Goal: Task Accomplishment & Management: Use online tool/utility

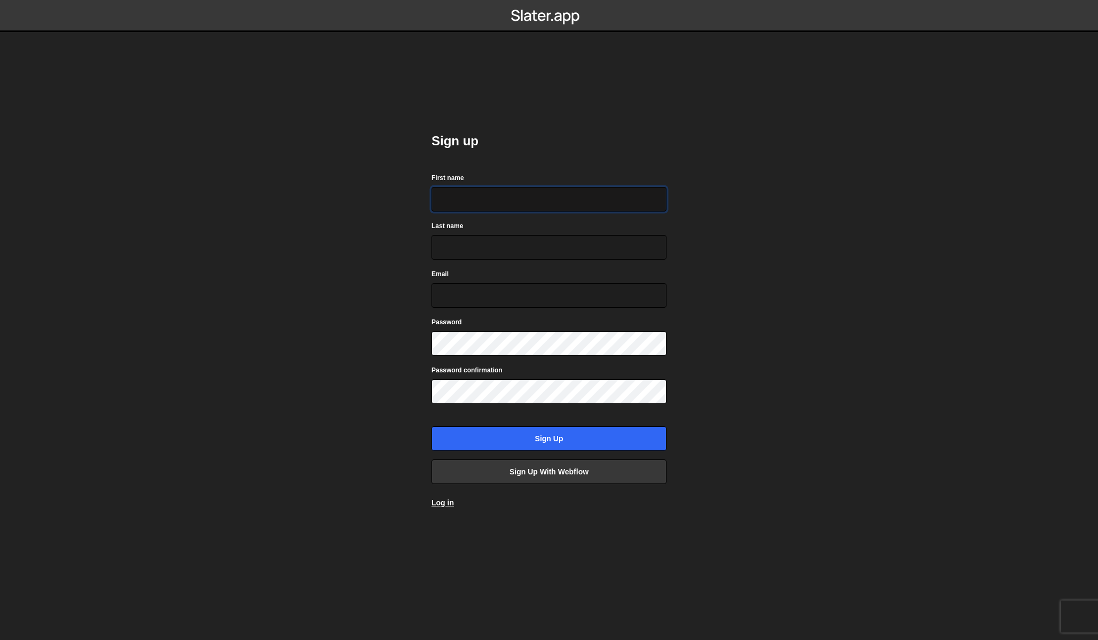
click at [540, 207] on input "First name" at bounding box center [548, 199] width 235 height 25
type input "Martin"
type input "Haun"
type input "martin@bredymer.dk"
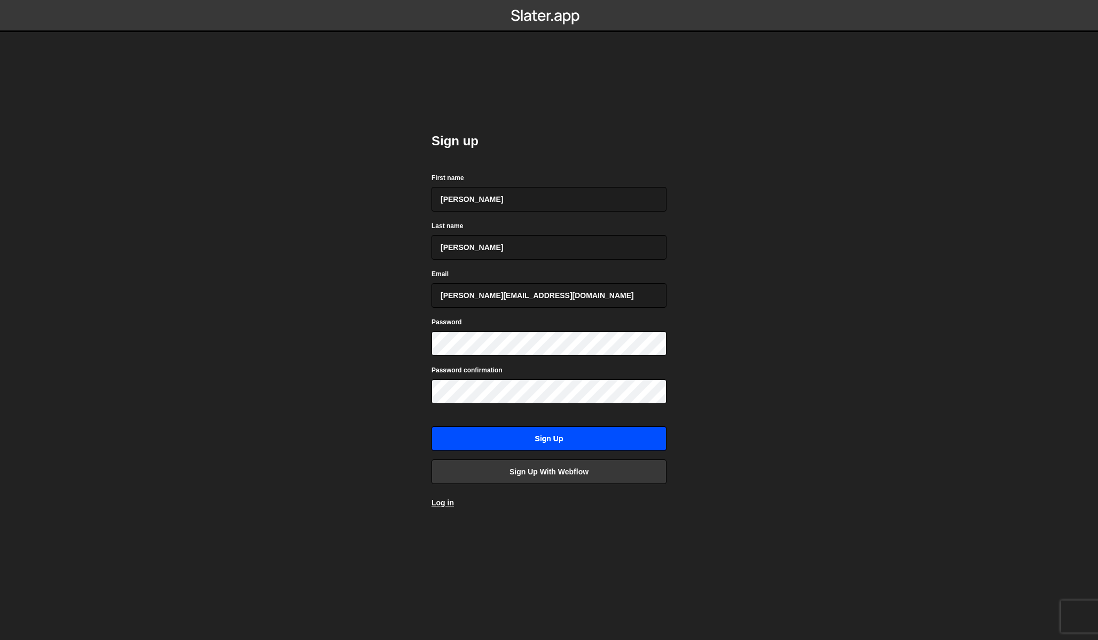
click at [543, 435] on input "Sign up" at bounding box center [548, 438] width 235 height 25
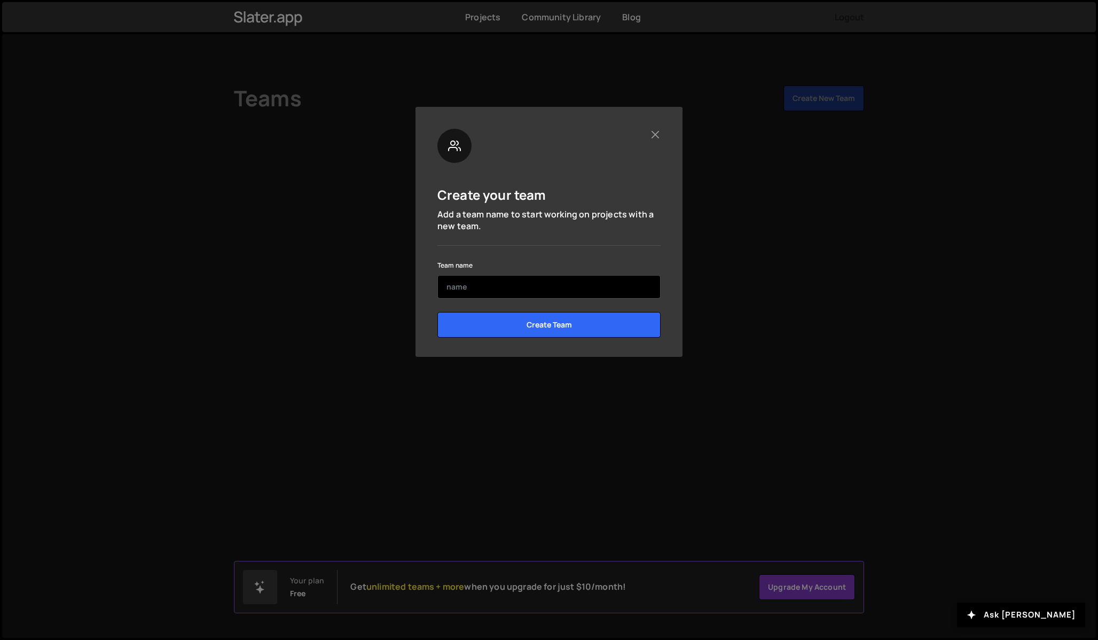
click at [482, 282] on input "text" at bounding box center [548, 286] width 223 height 23
type input "29x"
click at [437, 312] on input "Create Team" at bounding box center [548, 325] width 223 height 26
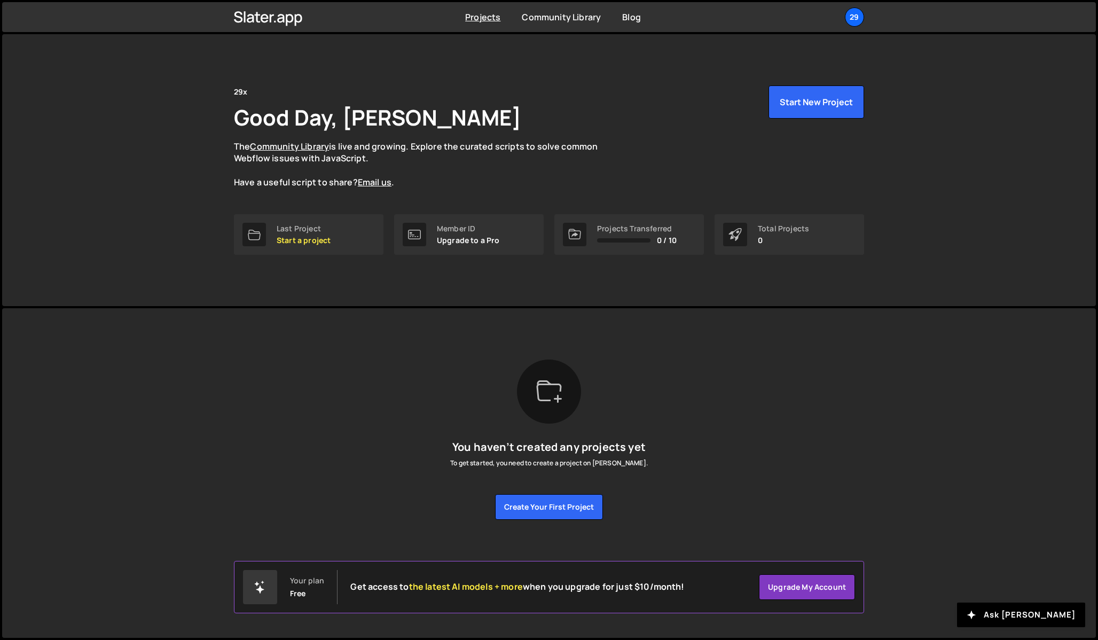
click at [511, 326] on div "[PERSON_NAME] is designed for desktop use. Please use a larger screen to access…" at bounding box center [549, 439] width 662 height 263
click at [302, 237] on p "Start a project" at bounding box center [304, 240] width 54 height 9
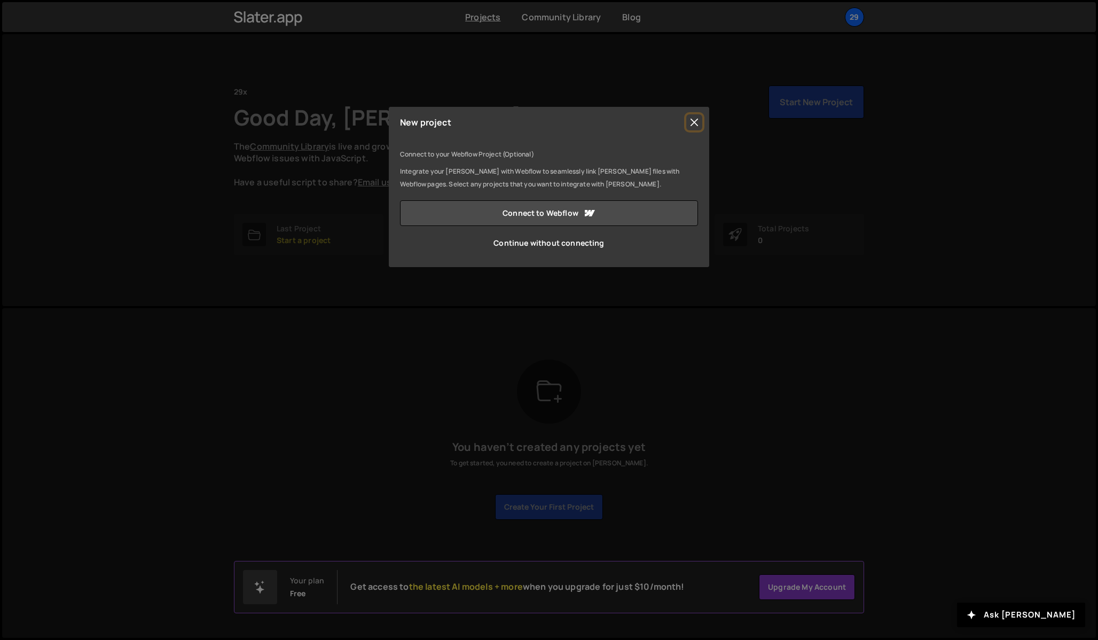
click at [691, 121] on button "Close" at bounding box center [694, 122] width 16 height 16
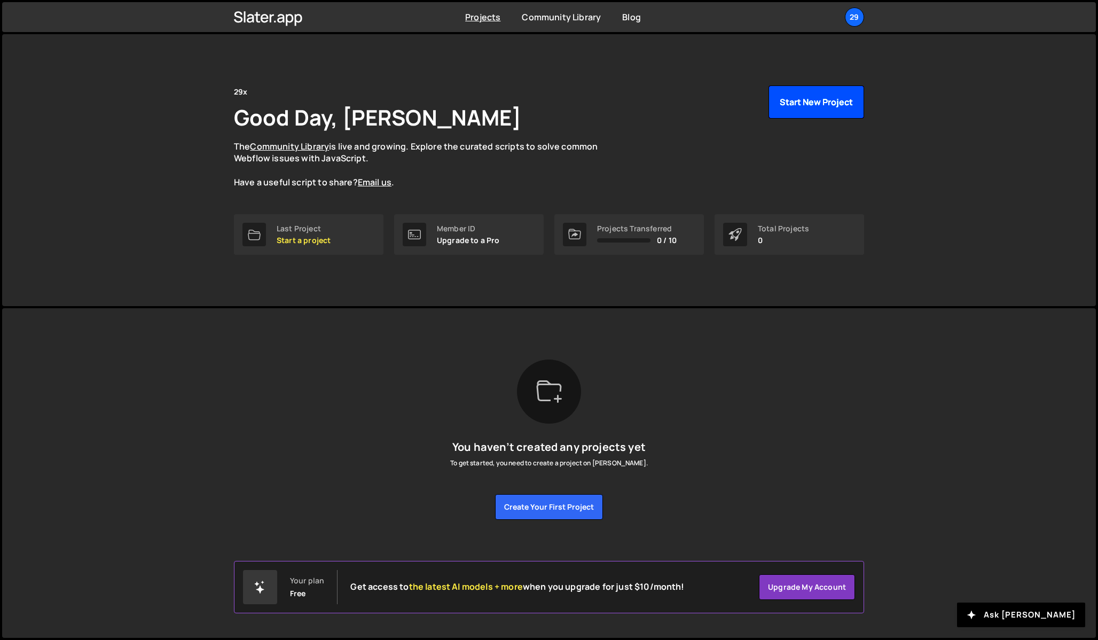
click at [811, 108] on button "Start New Project" at bounding box center [816, 101] width 96 height 33
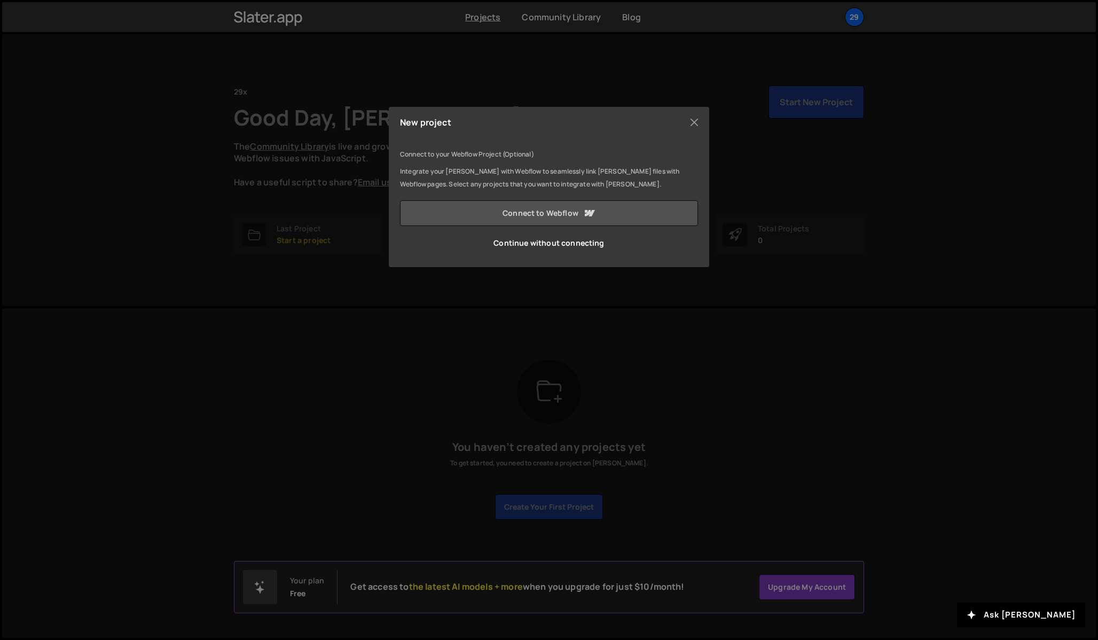
click at [540, 214] on link "Connect to Webflow" at bounding box center [549, 213] width 298 height 26
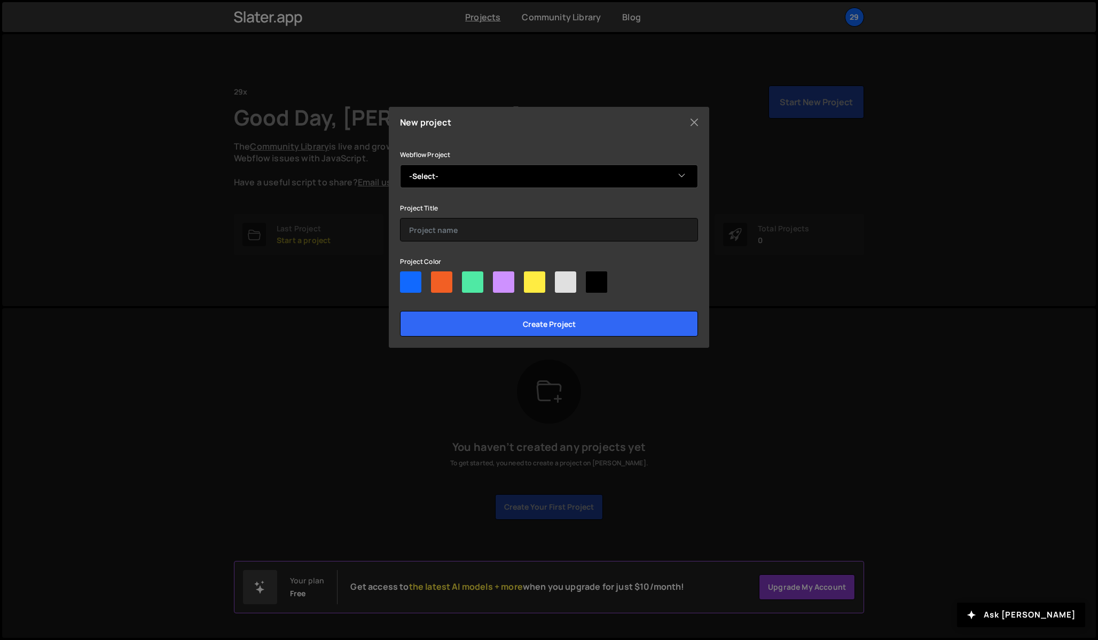
click at [519, 172] on select "-Select- StregArkitekter" at bounding box center [549, 175] width 298 height 23
select select "68aebf2d33ce20cf89325ebc"
click at [400, 164] on select "-Select- StregArkitekter" at bounding box center [549, 175] width 298 height 23
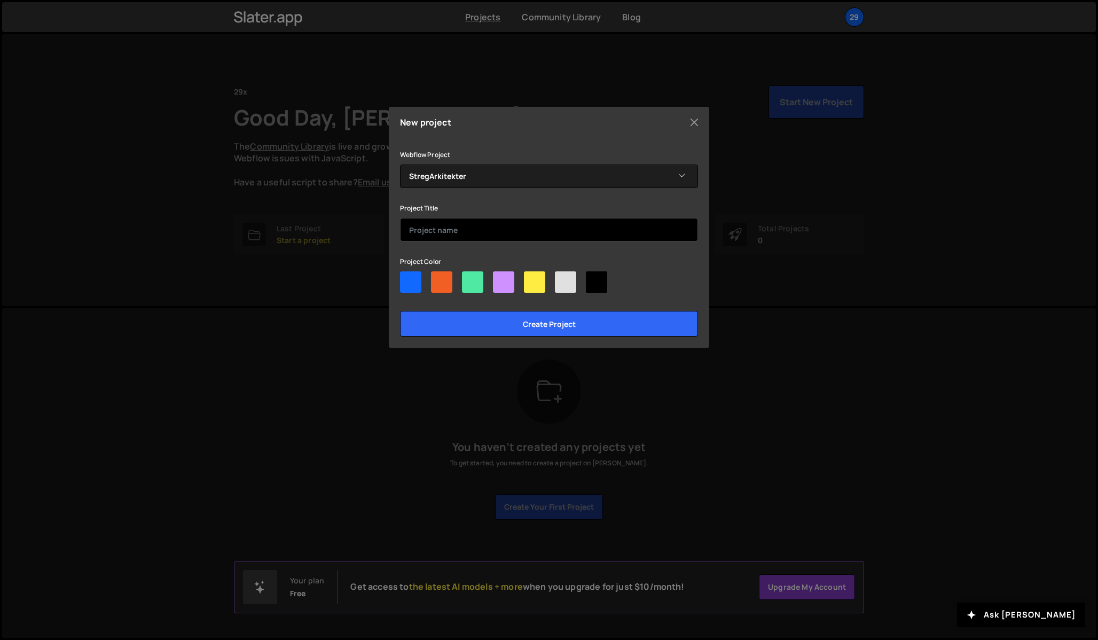
click at [453, 237] on input "text" at bounding box center [549, 229] width 298 height 23
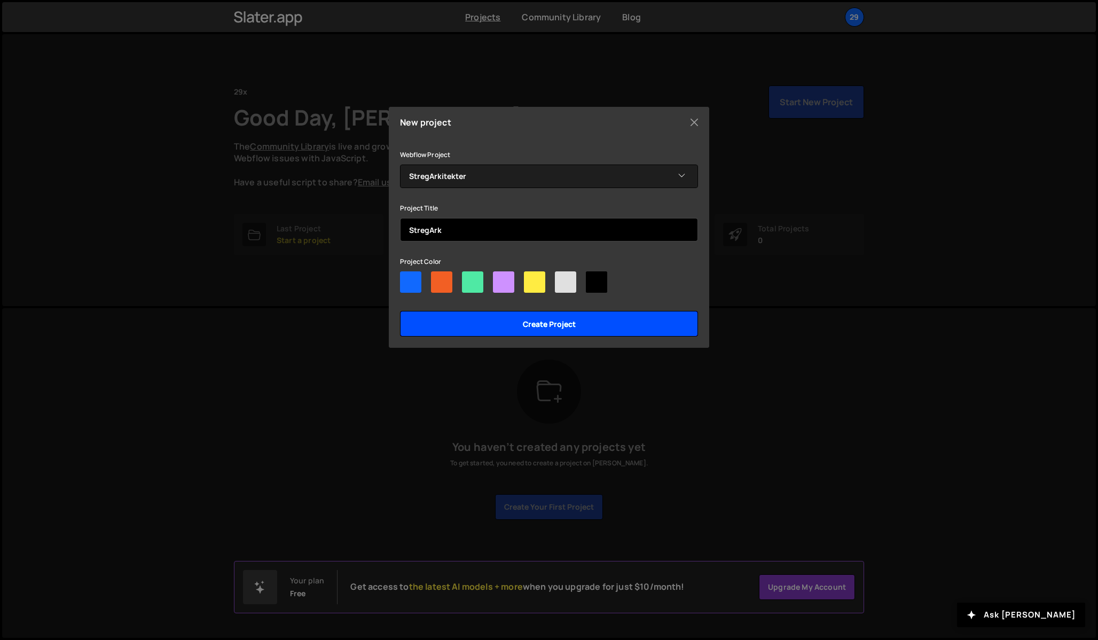
type input "StregArk"
click at [565, 326] on input "Create project" at bounding box center [549, 324] width 298 height 26
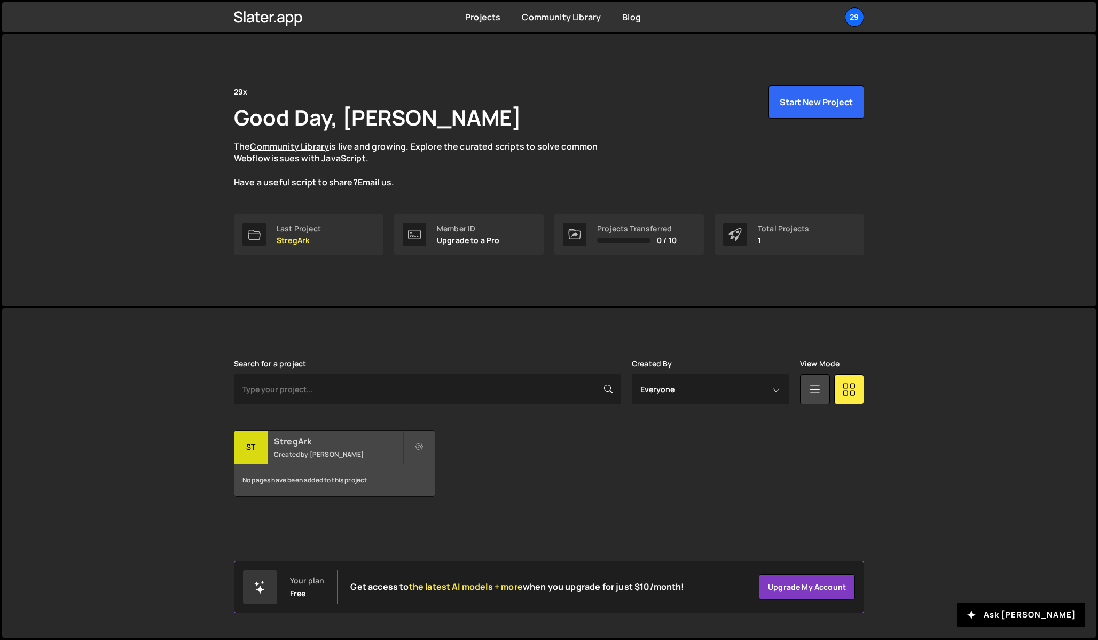
click at [295, 442] on h2 "StregArk" at bounding box center [338, 441] width 129 height 12
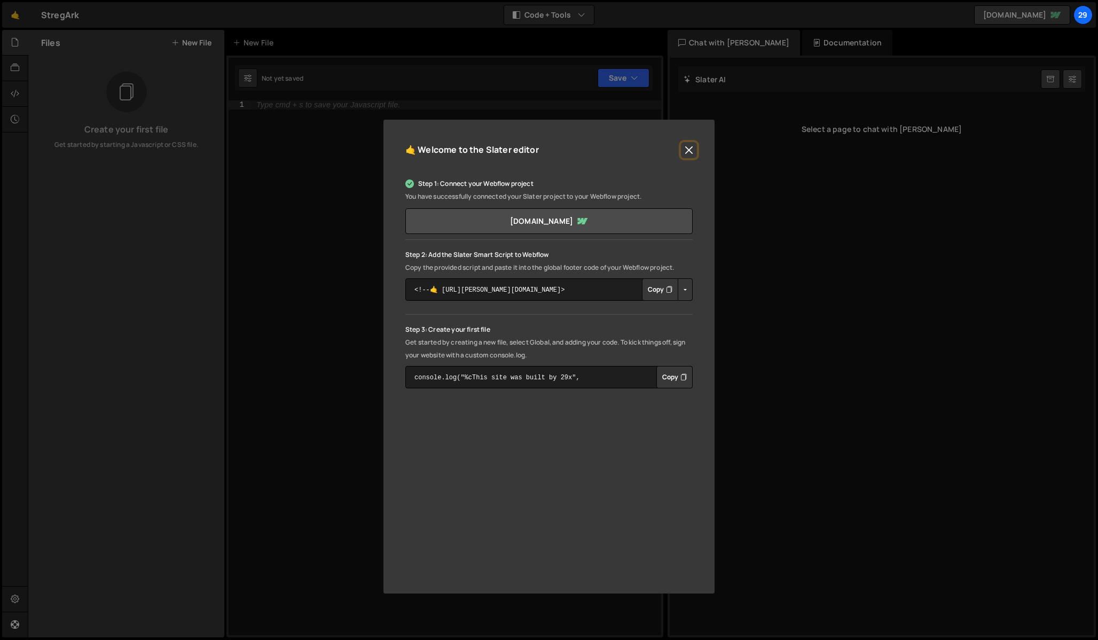
click at [689, 151] on button "Close" at bounding box center [689, 150] width 16 height 16
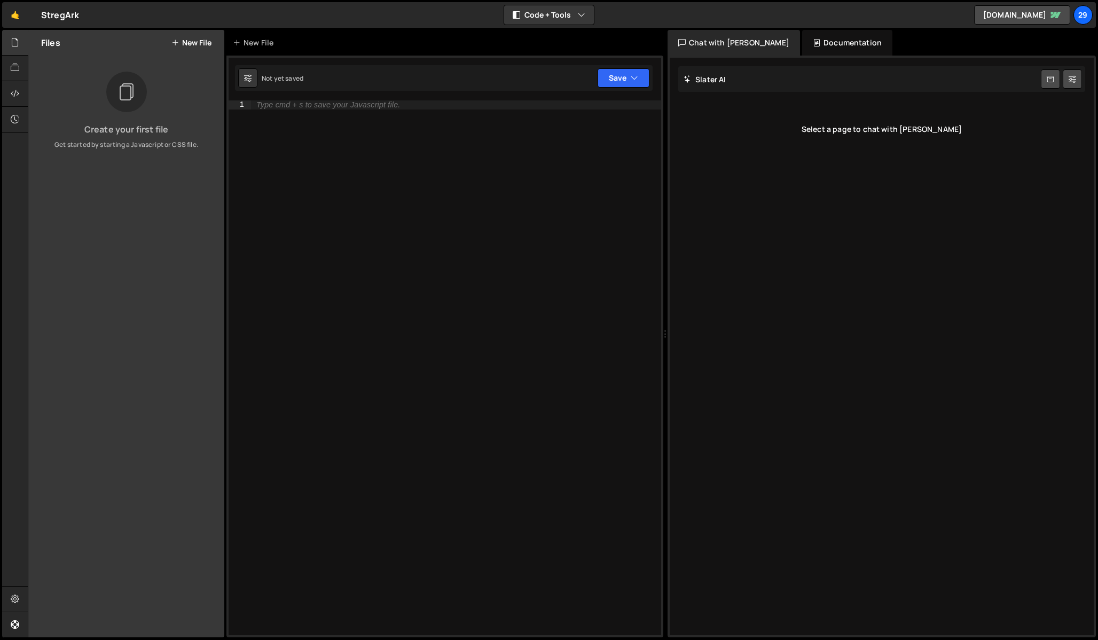
click at [193, 44] on button "New File" at bounding box center [191, 42] width 40 height 9
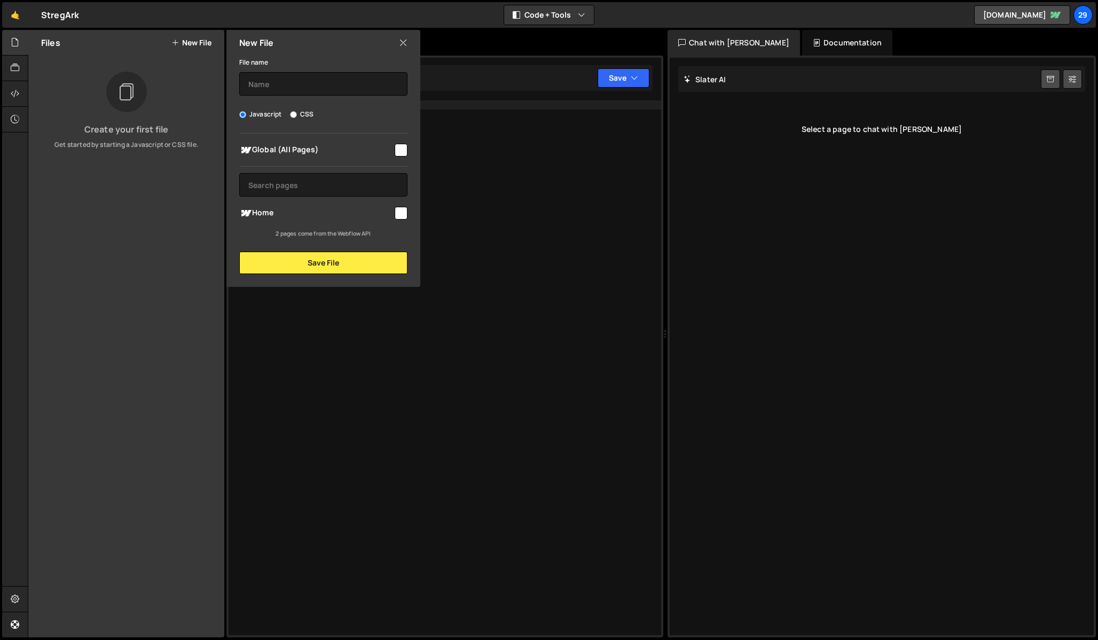
click at [292, 113] on input "CSS" at bounding box center [293, 114] width 7 height 7
radio input "true"
click at [291, 77] on input "text" at bounding box center [323, 83] width 168 height 23
type input "navbar"
click at [302, 147] on span "Global (All Pages)" at bounding box center [316, 150] width 154 height 13
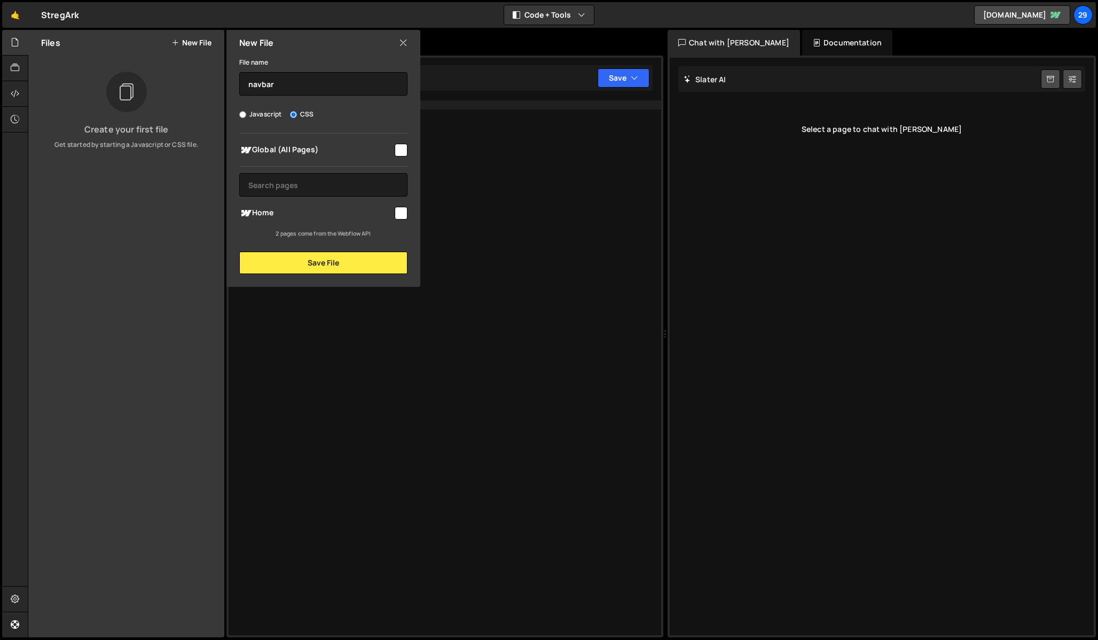
checkbox input "true"
click at [327, 265] on button "Save File" at bounding box center [323, 263] width 168 height 22
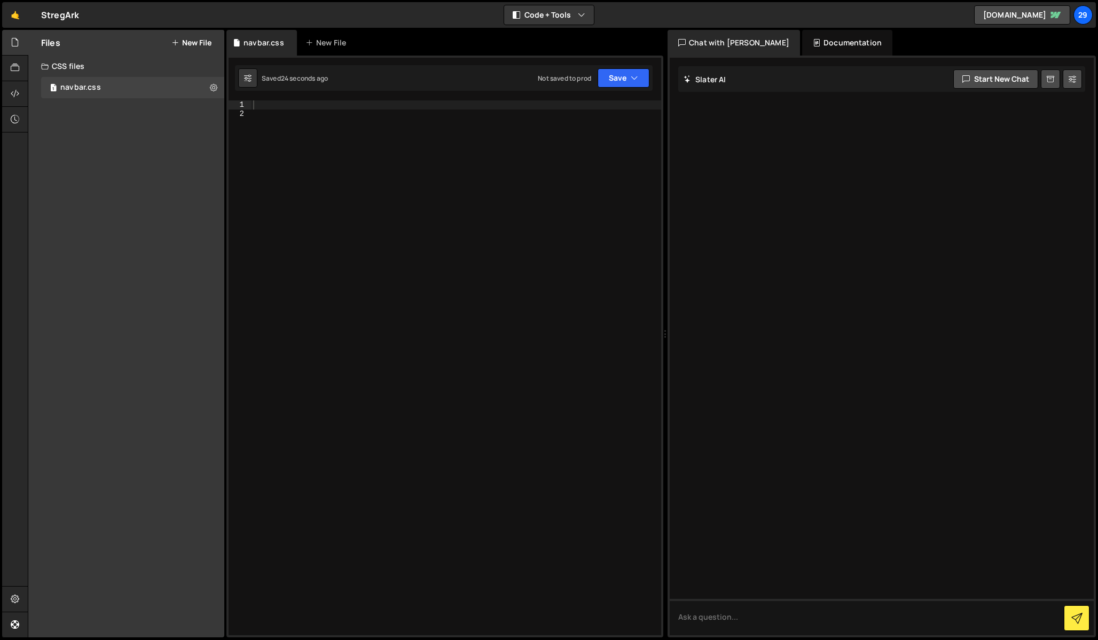
click at [356, 134] on div at bounding box center [456, 376] width 410 height 552
paste textarea "}"
type textarea "}"
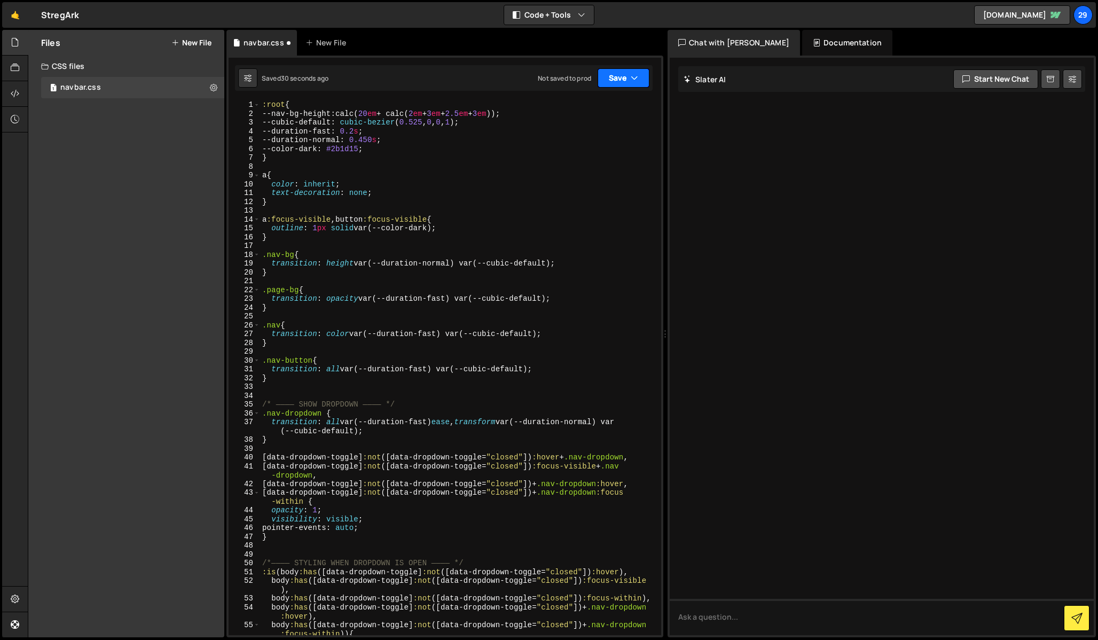
click at [628, 76] on button "Save" at bounding box center [624, 77] width 52 height 19
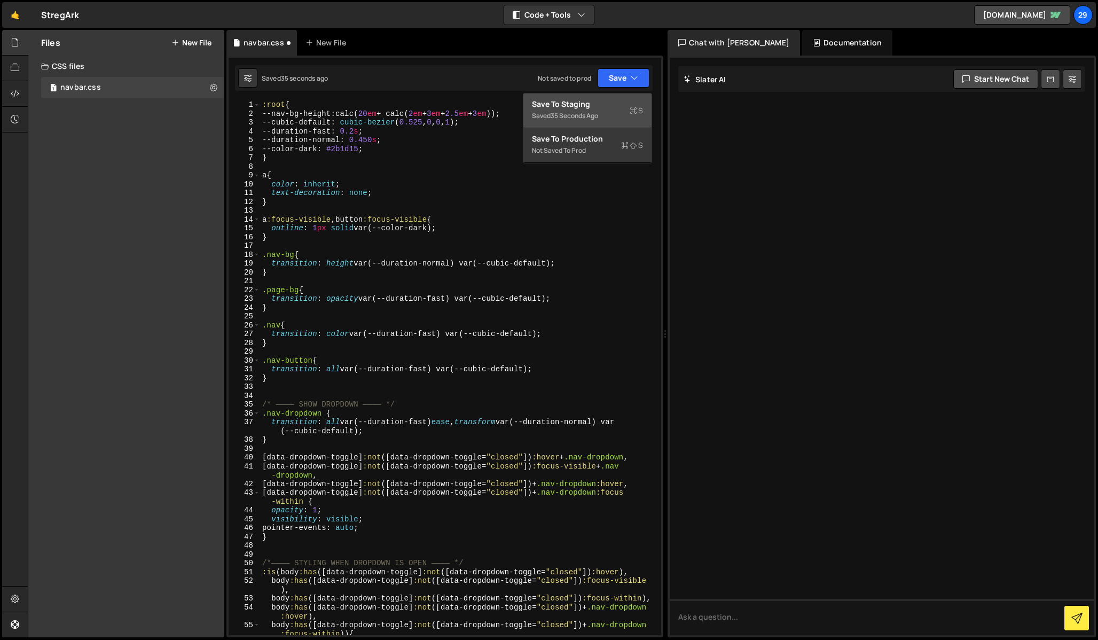
click at [580, 104] on div "Save to Staging S" at bounding box center [587, 104] width 111 height 11
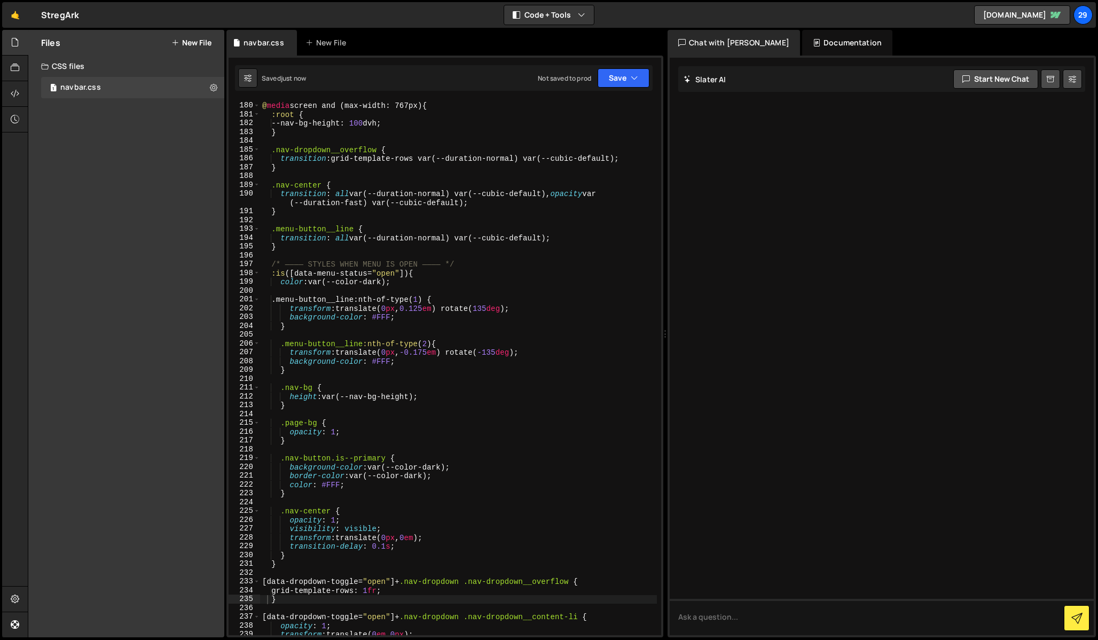
scroll to position [1725, 0]
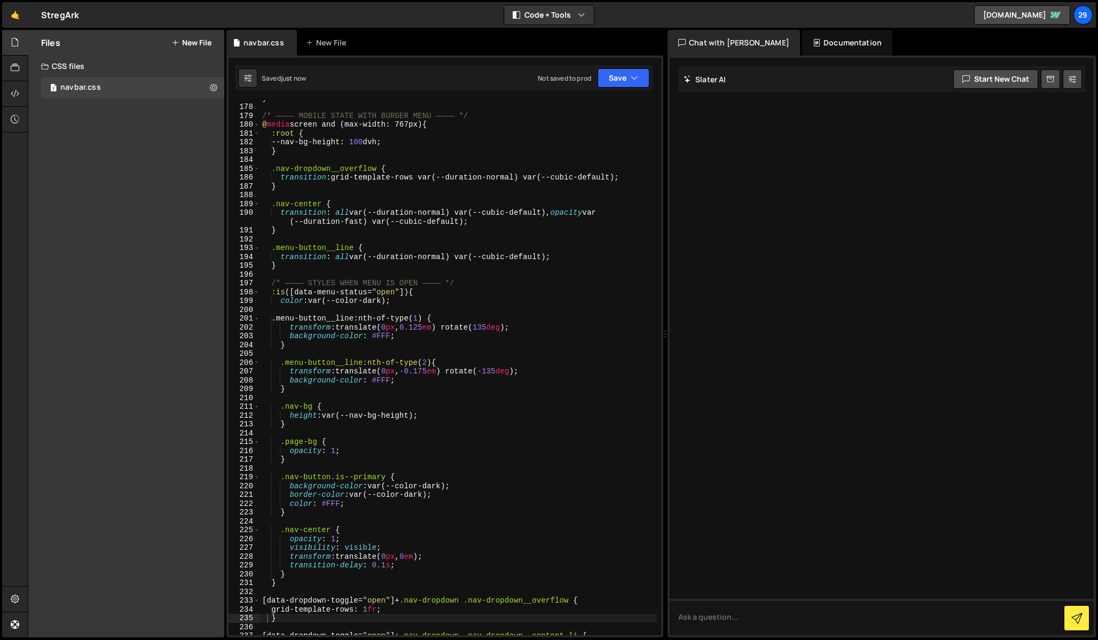
click at [196, 41] on button "New File" at bounding box center [191, 42] width 40 height 9
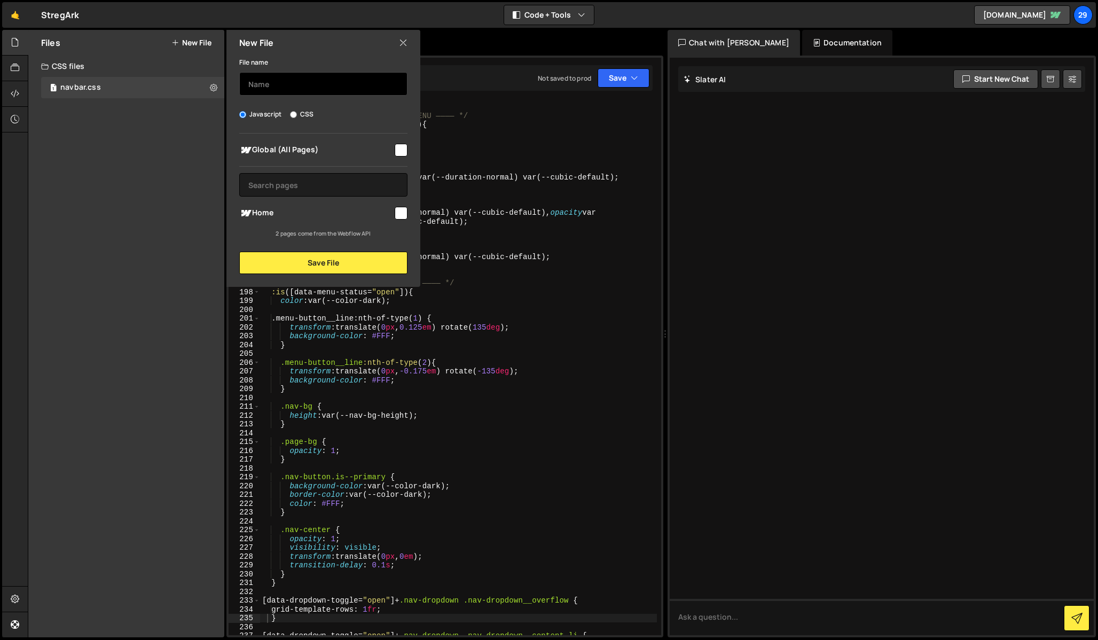
click at [295, 82] on input "text" at bounding box center [323, 83] width 168 height 23
type input "navbar"
click at [403, 155] on input "checkbox" at bounding box center [401, 150] width 13 height 13
checkbox input "true"
click at [331, 258] on button "Save File" at bounding box center [323, 263] width 168 height 22
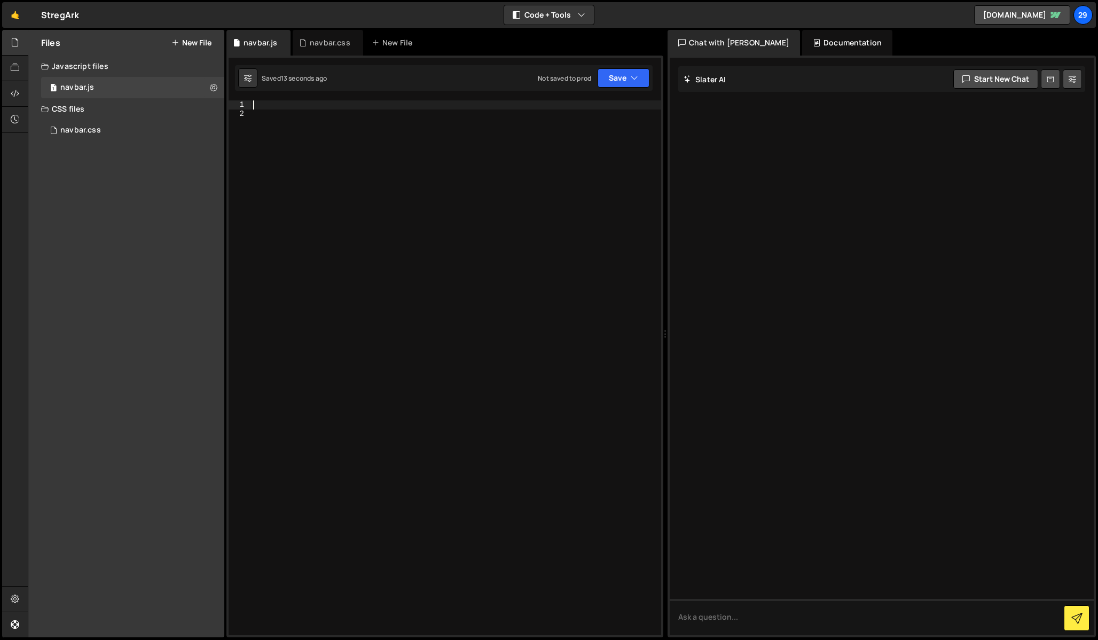
click at [278, 105] on div at bounding box center [456, 376] width 410 height 552
paste textarea "});"
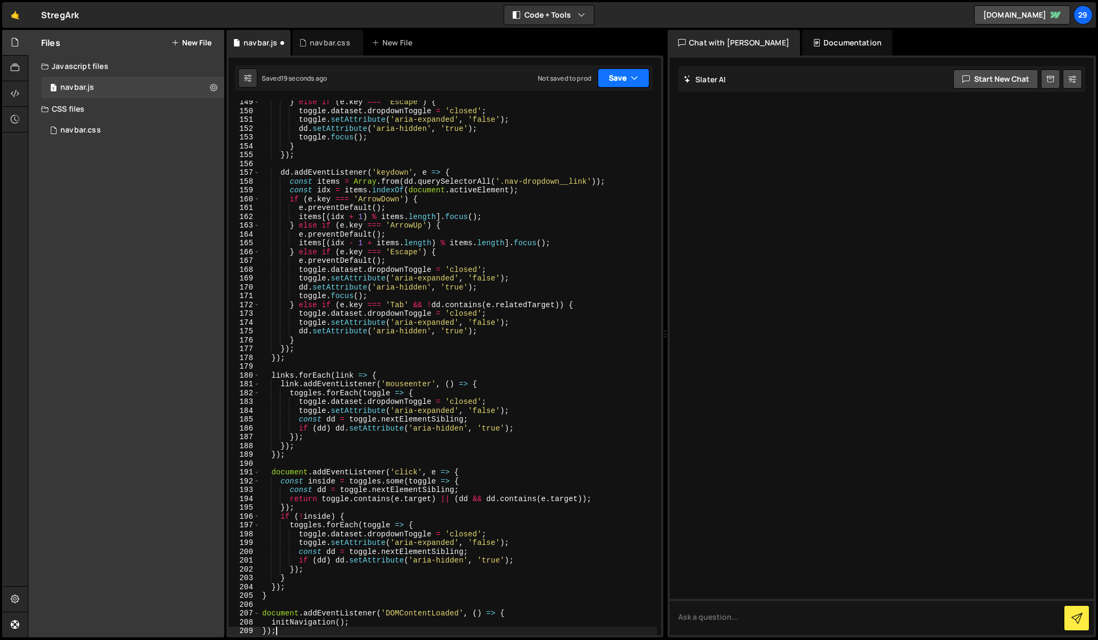
click at [610, 78] on button "Save" at bounding box center [624, 77] width 52 height 19
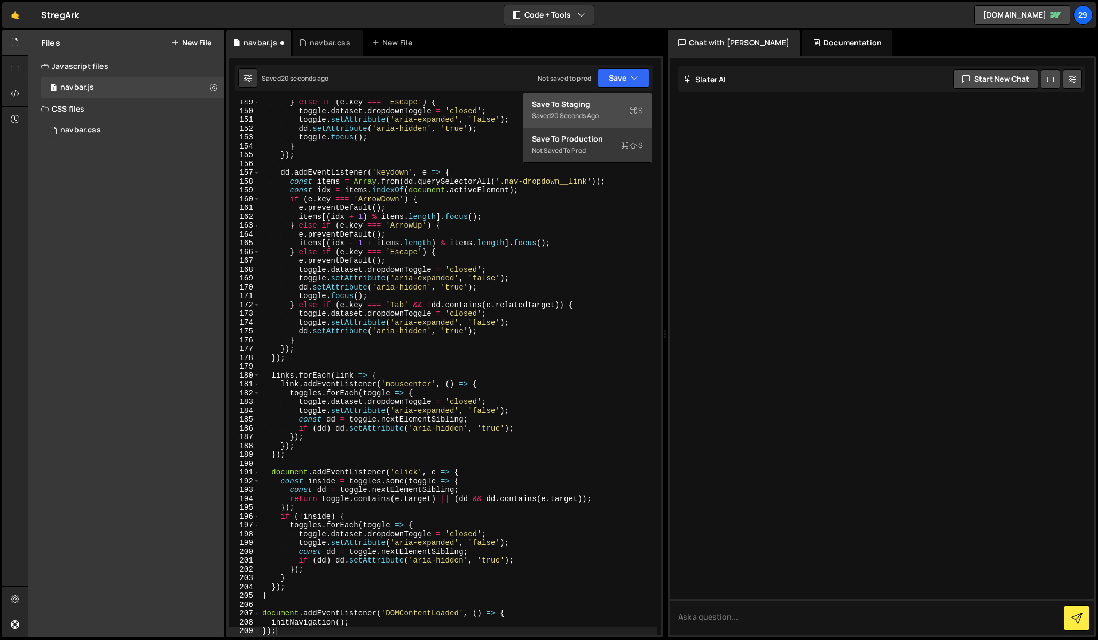
click at [568, 109] on div "Saved 20 seconds ago" at bounding box center [587, 115] width 111 height 13
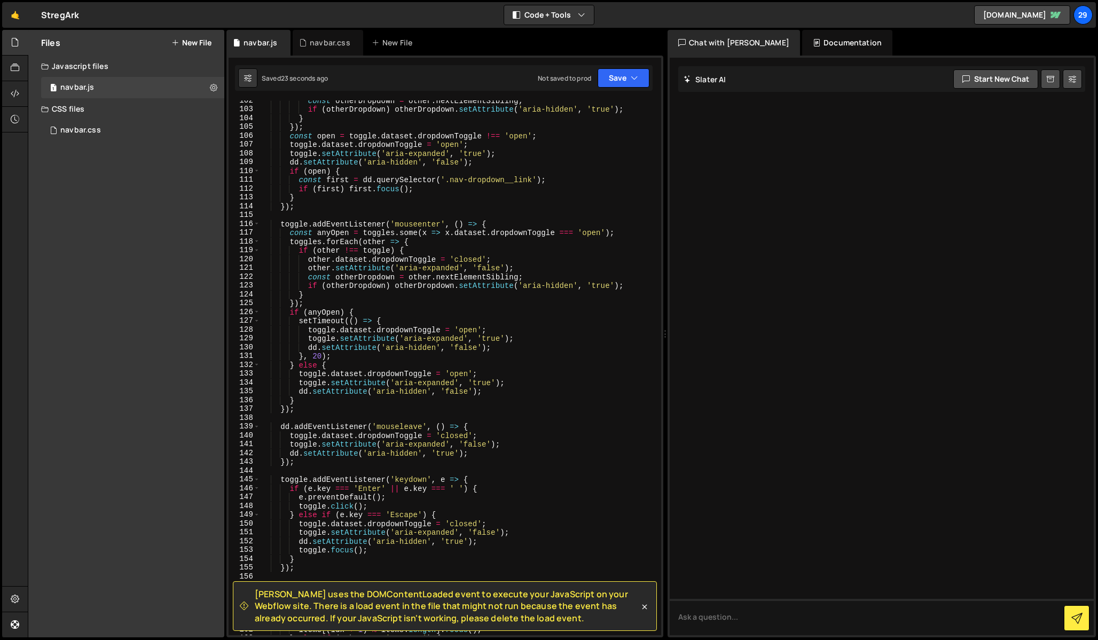
scroll to position [923, 0]
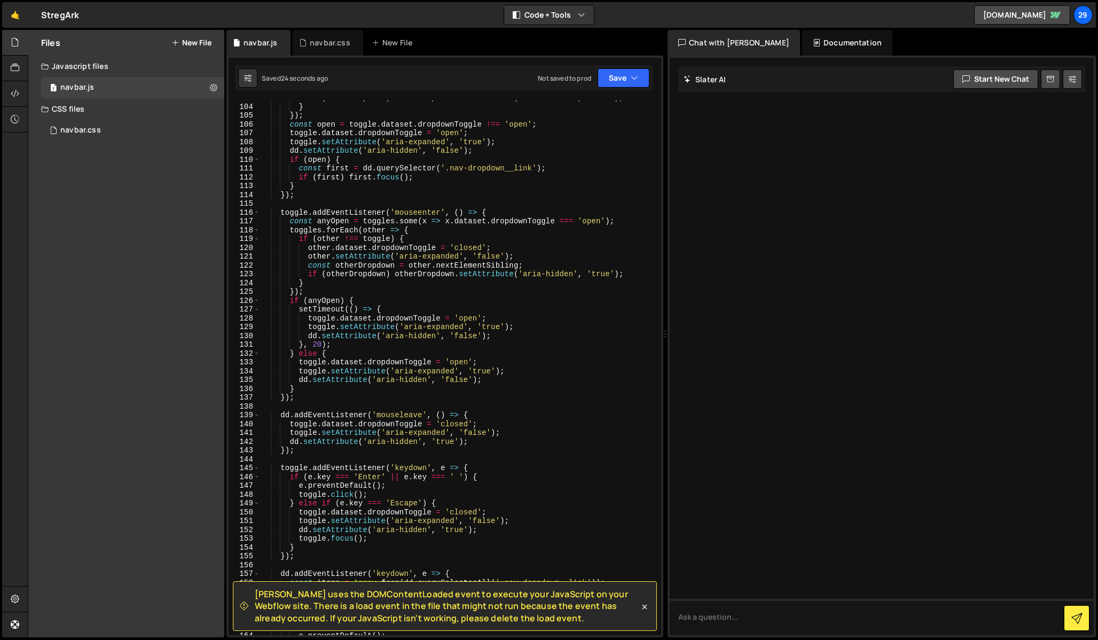
click at [346, 606] on span "[PERSON_NAME] uses the DOMContentLoaded event to execute your JavaScript on you…" at bounding box center [447, 606] width 384 height 36
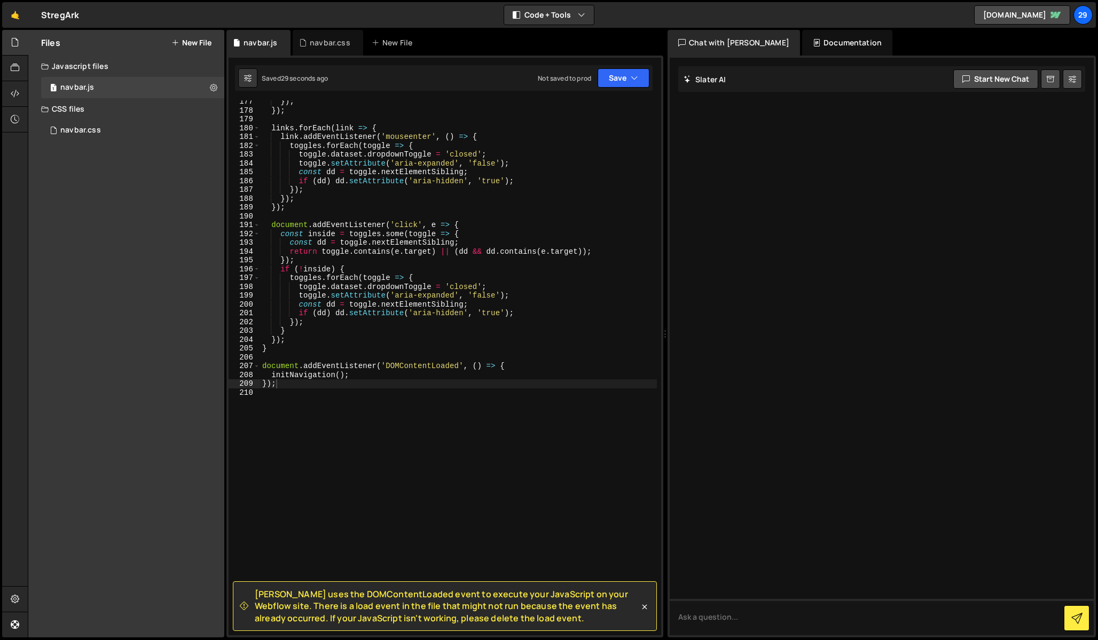
scroll to position [1565, 0]
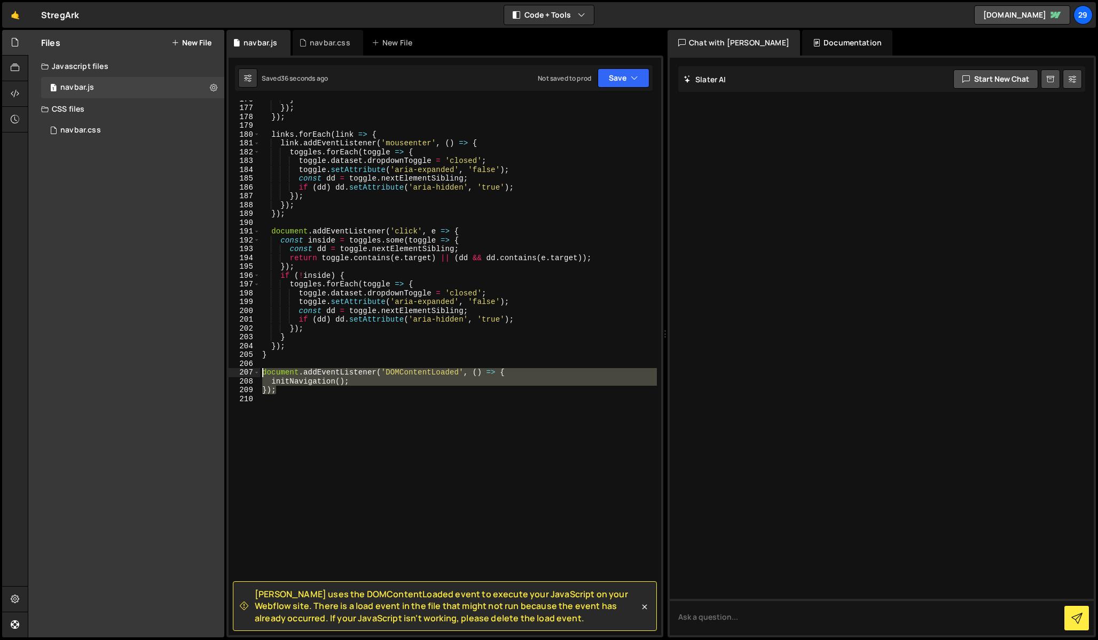
drag, startPoint x: 286, startPoint y: 391, endPoint x: 240, endPoint y: 375, distance: 48.6
click at [240, 375] on div "}); 176 177 178 179 180 181 182 183 184 185 186 187 188 189 190 191 192 193 194…" at bounding box center [445, 367] width 433 height 535
type textarea "document.addEventListener('DOMContentLoaded', () => { initNavigation();"
click at [288, 395] on div "} }) ; }) ; links . forEach ( link => { link . addEventListener ( 'mouseenter' …" at bounding box center [458, 371] width 397 height 552
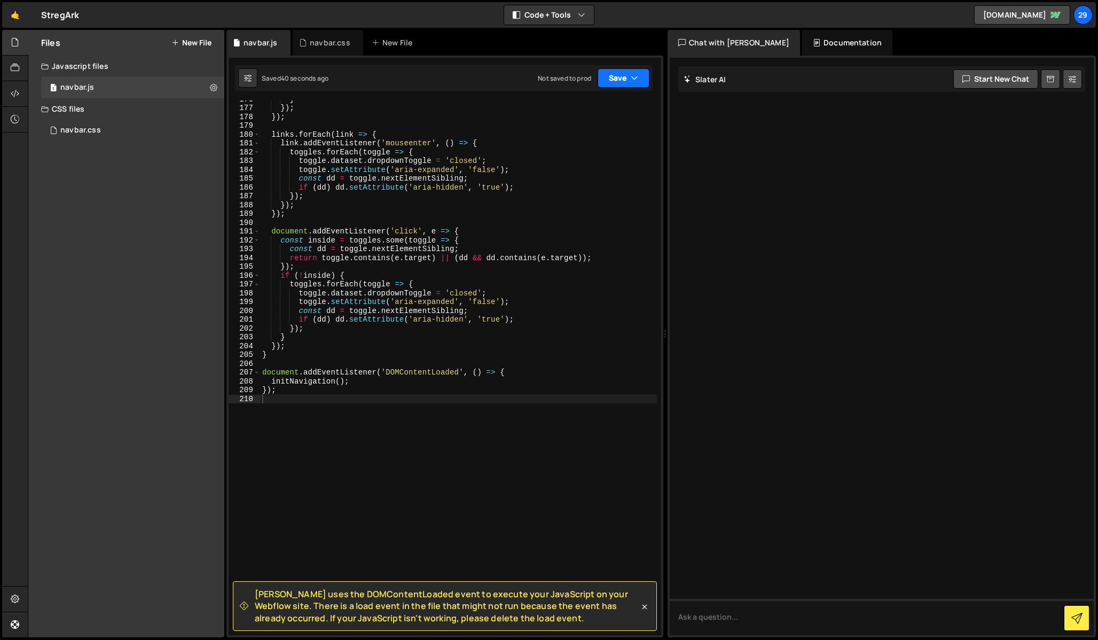
click at [622, 81] on button "Save" at bounding box center [624, 77] width 52 height 19
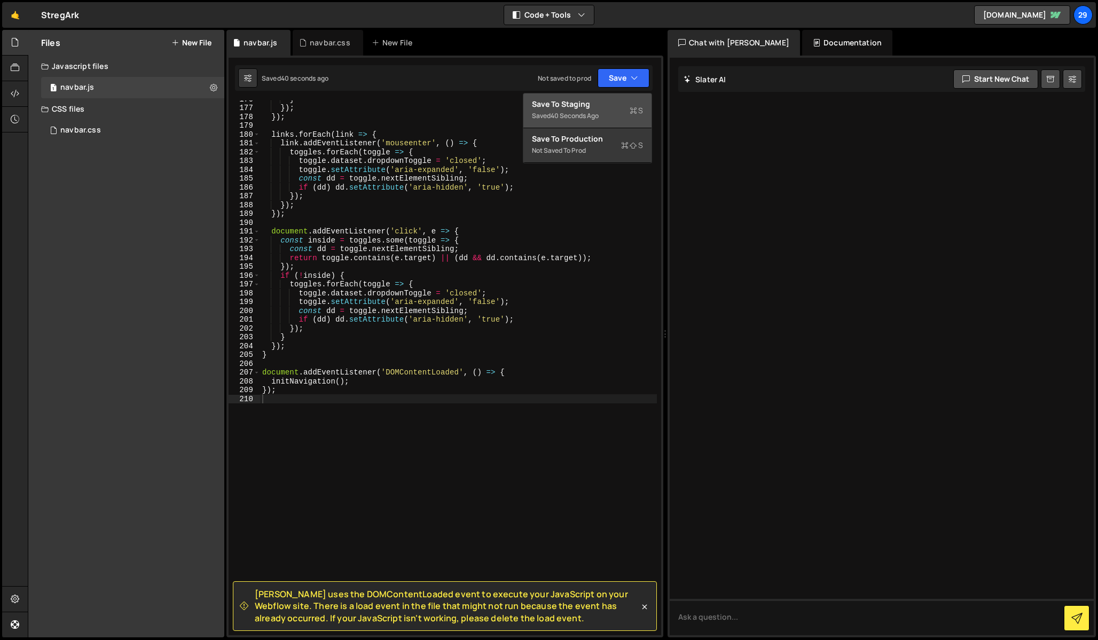
click at [582, 111] on div "Saved 40 seconds ago" at bounding box center [587, 115] width 111 height 13
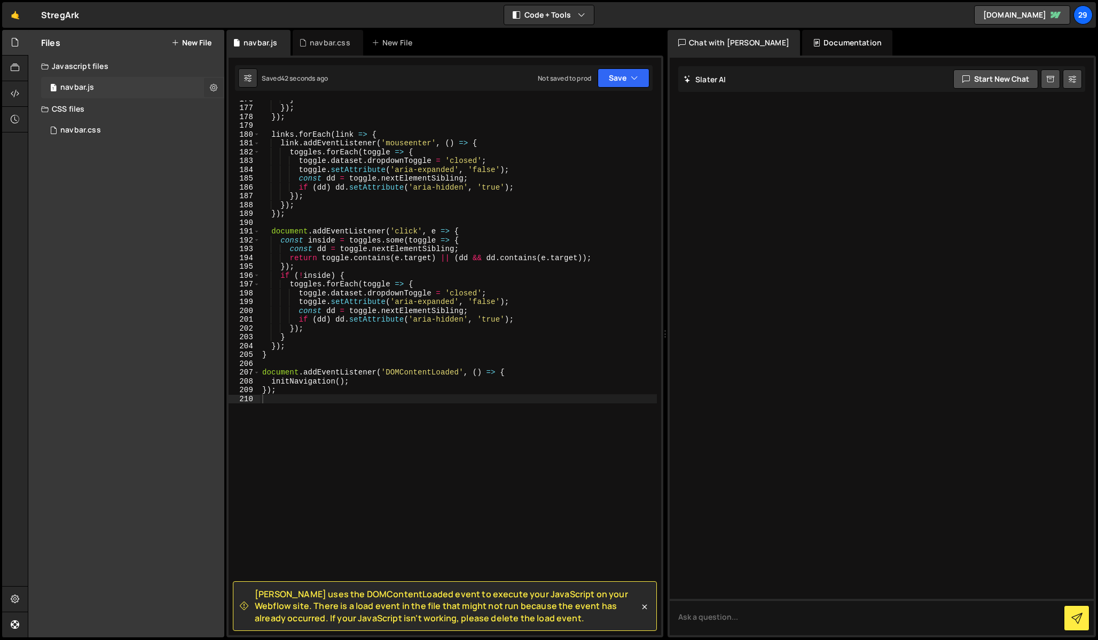
click at [215, 88] on icon at bounding box center [213, 87] width 7 height 10
click at [21, 95] on div at bounding box center [15, 94] width 26 height 26
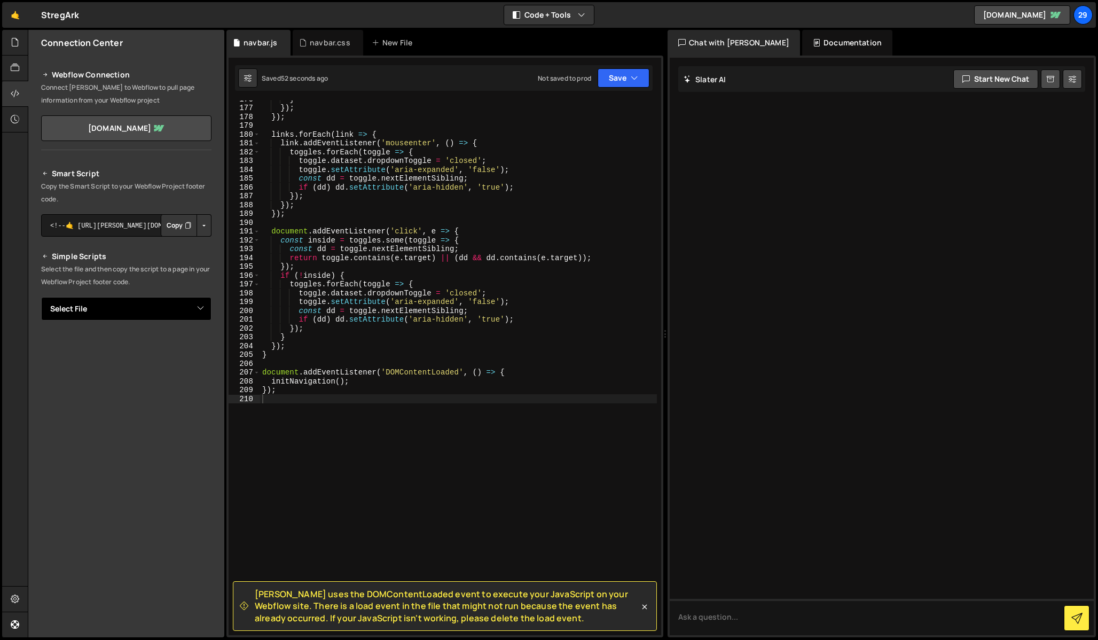
click at [198, 309] on select "Select File navbar.css navbar.js" at bounding box center [126, 308] width 170 height 23
click at [41, 297] on select "Select File navbar.css navbar.js" at bounding box center [126, 308] width 170 height 23
click at [151, 129] on link "[DOMAIN_NAME]" at bounding box center [126, 128] width 170 height 26
click at [14, 43] on icon at bounding box center [15, 42] width 9 height 12
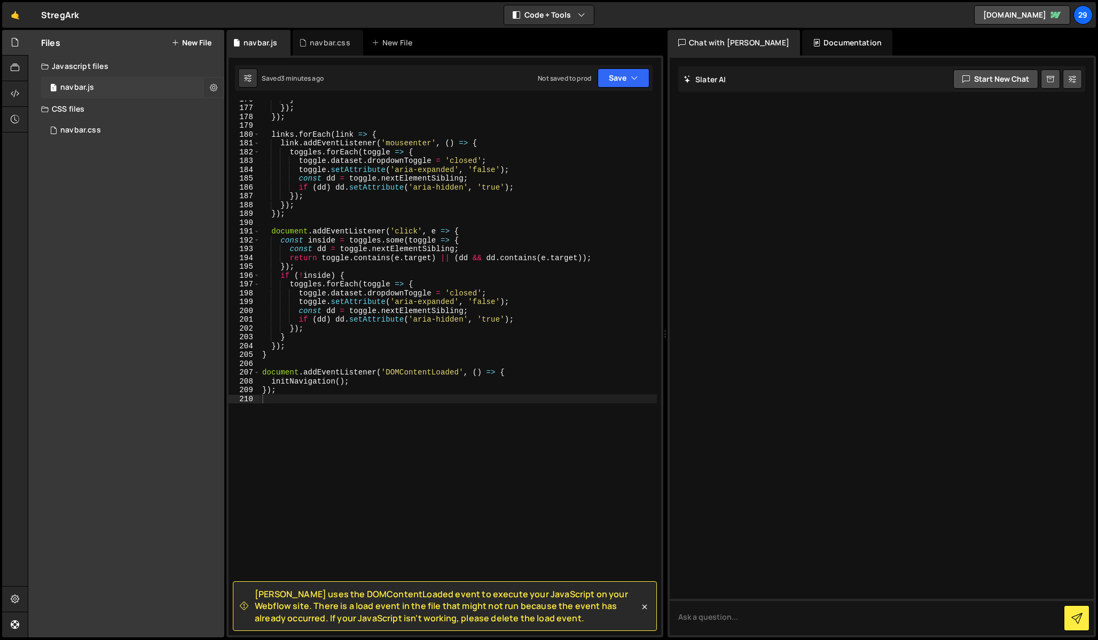
click at [216, 87] on icon at bounding box center [213, 87] width 7 height 10
click at [16, 69] on icon at bounding box center [15, 68] width 9 height 12
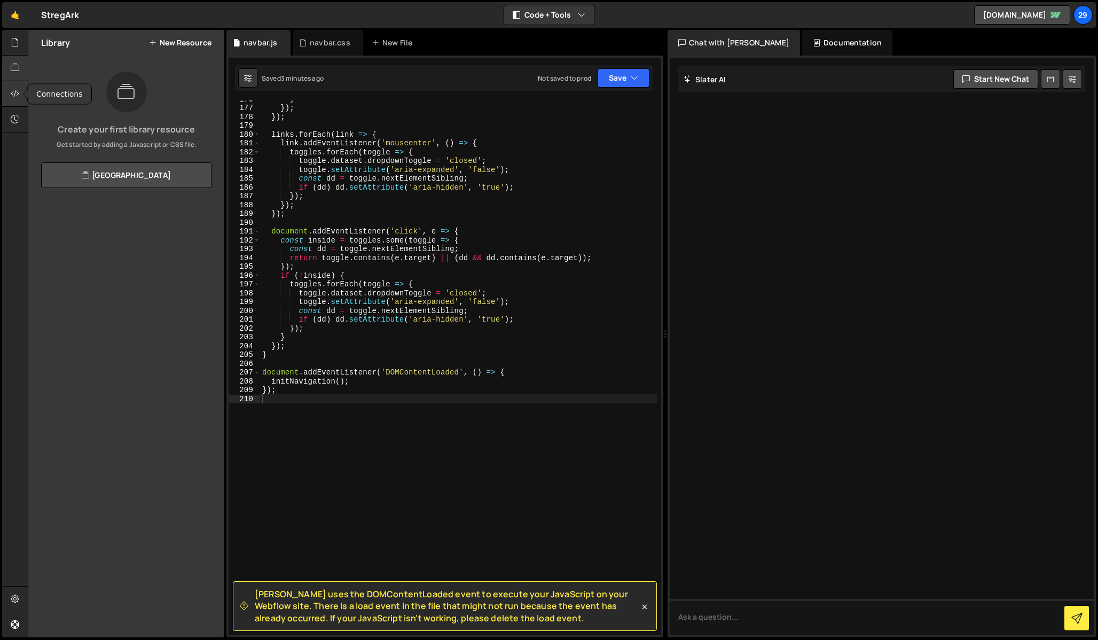
click at [15, 96] on icon at bounding box center [15, 94] width 9 height 12
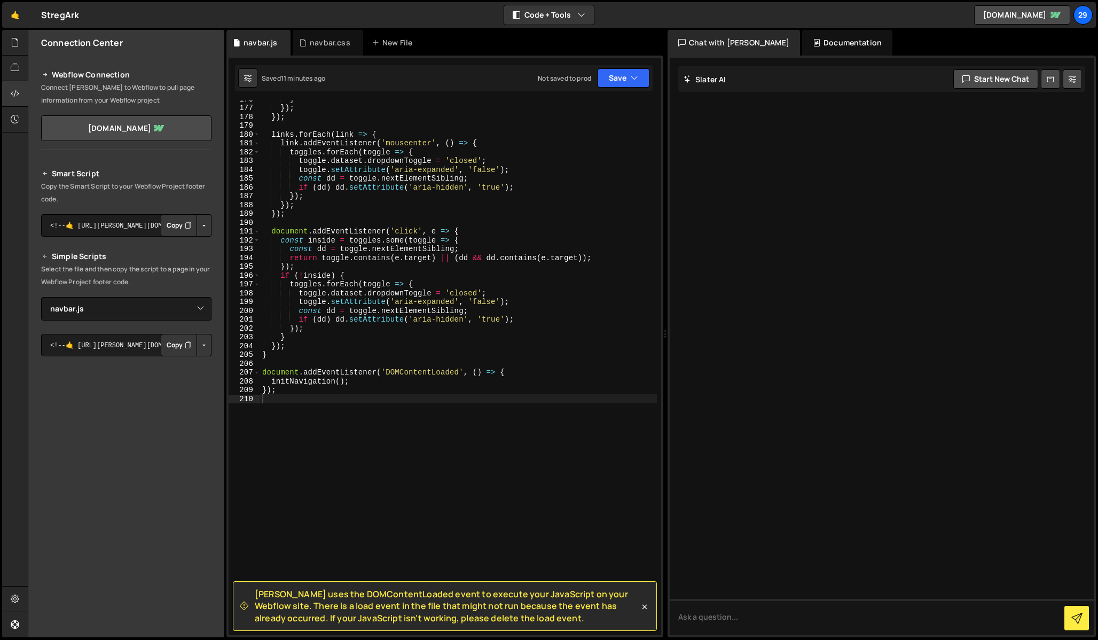
click at [177, 345] on button "Copy" at bounding box center [179, 345] width 36 height 22
click at [207, 343] on button "Button group with nested dropdown" at bounding box center [204, 345] width 15 height 22
click at [172, 363] on link "Copy Staging js" at bounding box center [166, 365] width 89 height 15
click at [201, 302] on select "Select File navbar.css navbar.js" at bounding box center [126, 308] width 170 height 23
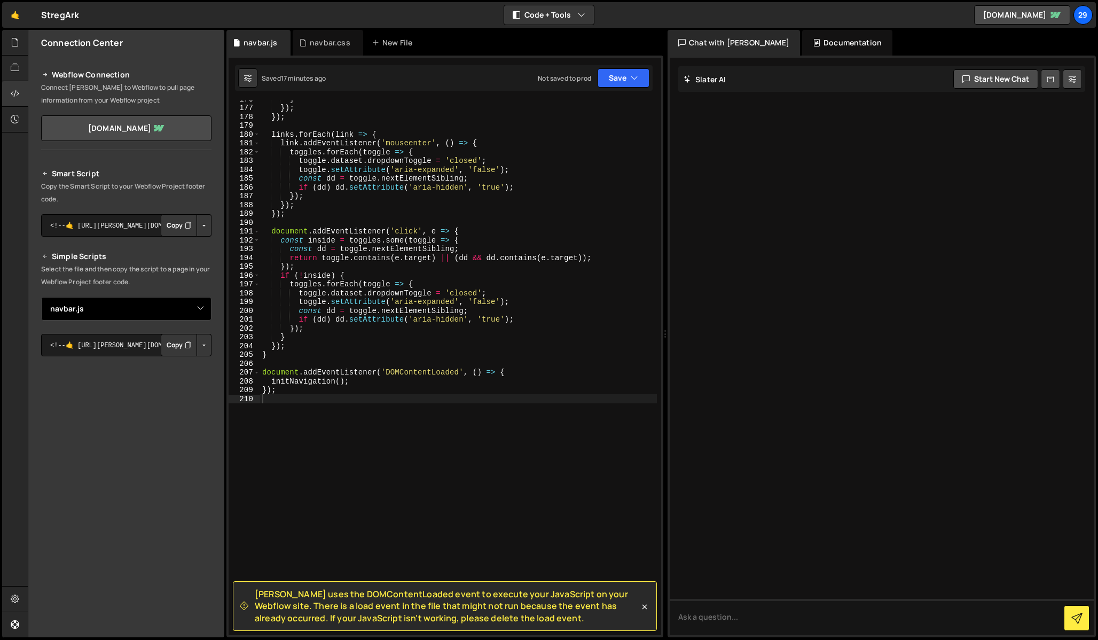
select select "45596"
click at [41, 297] on select "Select File navbar.css navbar.js" at bounding box center [126, 308] width 170 height 23
click at [204, 342] on button "Button group with nested dropdown" at bounding box center [204, 345] width 15 height 22
click at [174, 370] on link "Copy Staging css" at bounding box center [163, 365] width 95 height 15
